Goal: Information Seeking & Learning: Understand process/instructions

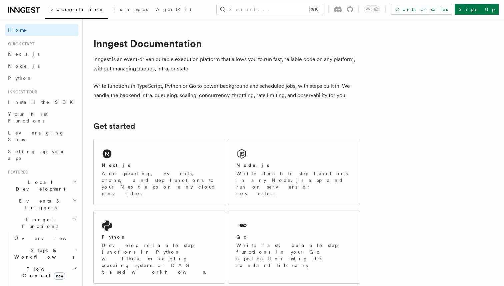
click at [43, 197] on span "Events & Triggers" at bounding box center [38, 203] width 67 height 13
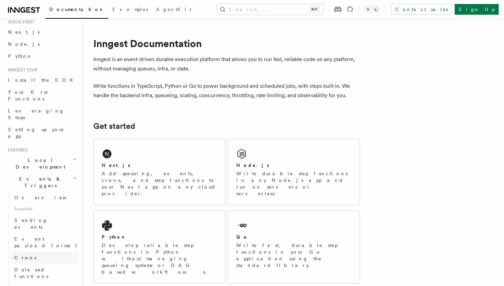
scroll to position [24, 0]
click at [42, 212] on link "Sending events" at bounding box center [45, 221] width 67 height 19
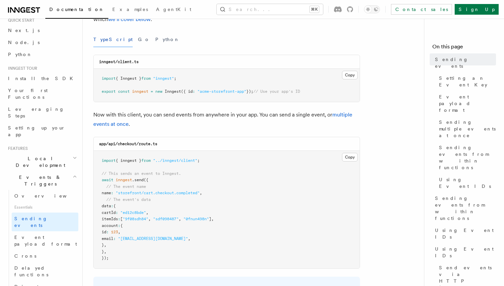
scroll to position [83, 0]
click at [349, 157] on button "Copy Copied" at bounding box center [350, 156] width 16 height 9
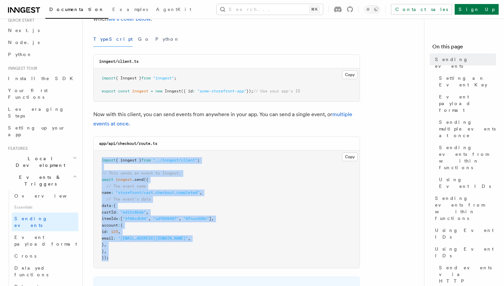
drag, startPoint x: 109, startPoint y: 258, endPoint x: 99, endPoint y: 160, distance: 98.8
click at [99, 160] on pre "import { inngest } from "../inngest/client" ; // This sends an event to Inngest…" at bounding box center [227, 208] width 266 height 117
copy code "import { inngest } from "../inngest/client" ; // This sends an event to Inngest…"
